Goal: Transaction & Acquisition: Download file/media

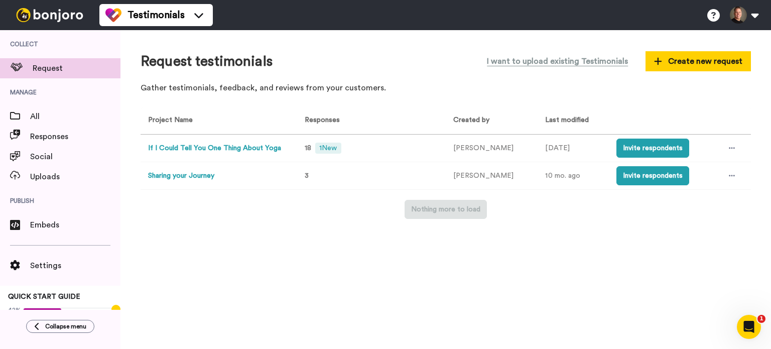
click at [209, 148] on button "If I Could Tell You One Thing About Yoga" at bounding box center [214, 148] width 133 height 11
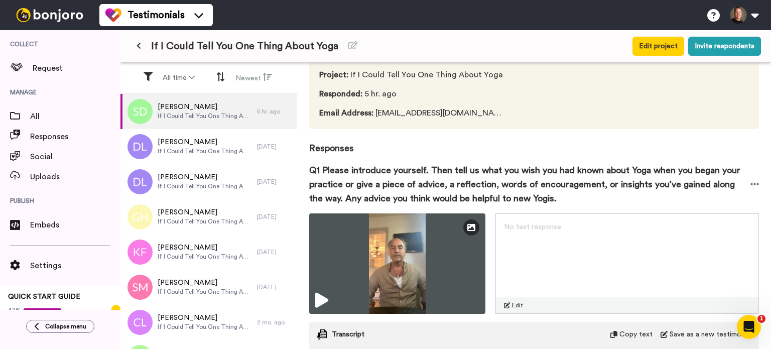
scroll to position [75, 0]
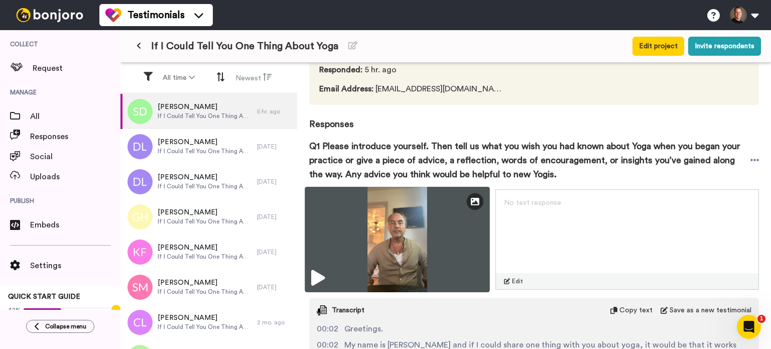
click at [376, 234] on img at bounding box center [397, 239] width 185 height 105
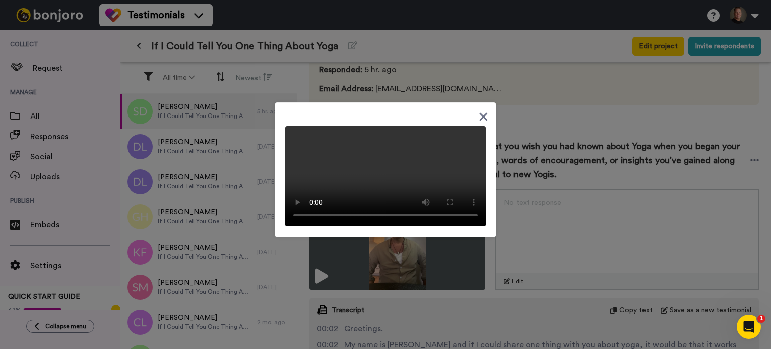
click at [482, 112] on icon at bounding box center [484, 116] width 8 height 8
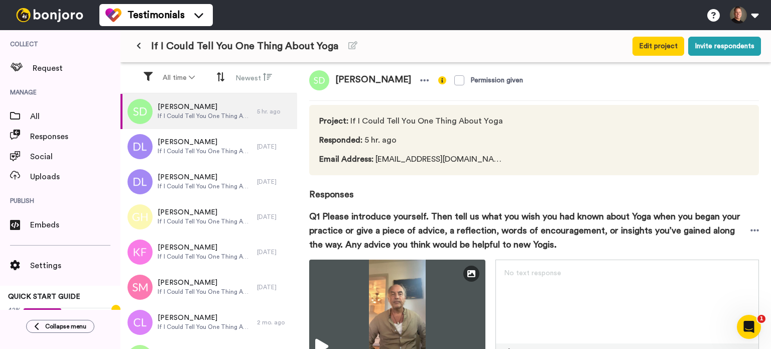
scroll to position [0, 0]
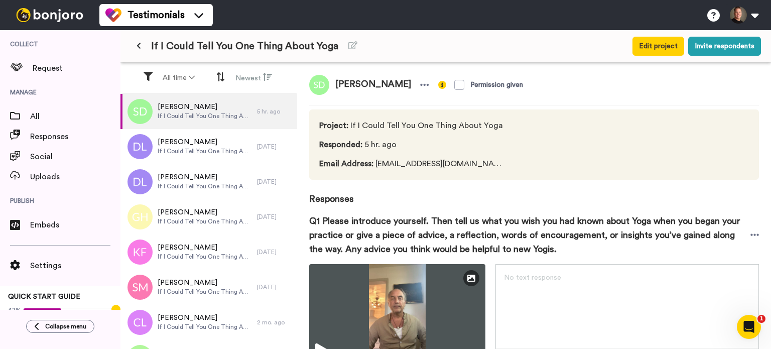
drag, startPoint x: 401, startPoint y: 84, endPoint x: 335, endPoint y: 84, distance: 66.2
click at [335, 84] on span "[PERSON_NAME]" at bounding box center [373, 85] width 88 height 20
copy span "[PERSON_NAME]"
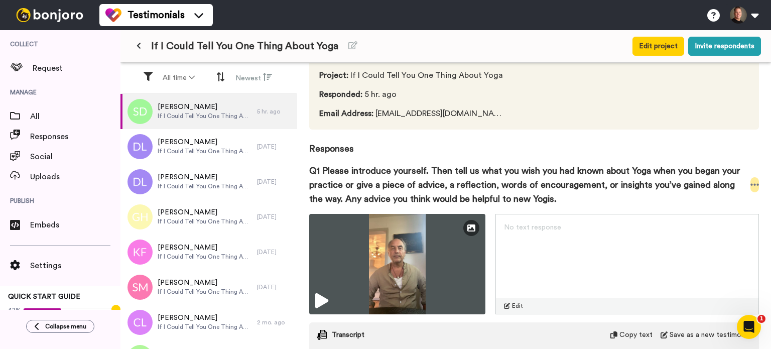
click at [750, 183] on icon at bounding box center [754, 185] width 9 height 10
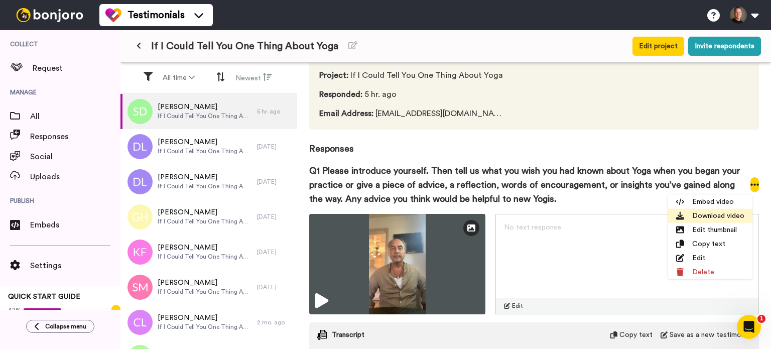
click at [705, 215] on li "Download video" at bounding box center [710, 216] width 84 height 14
